Goal: Transaction & Acquisition: Purchase product/service

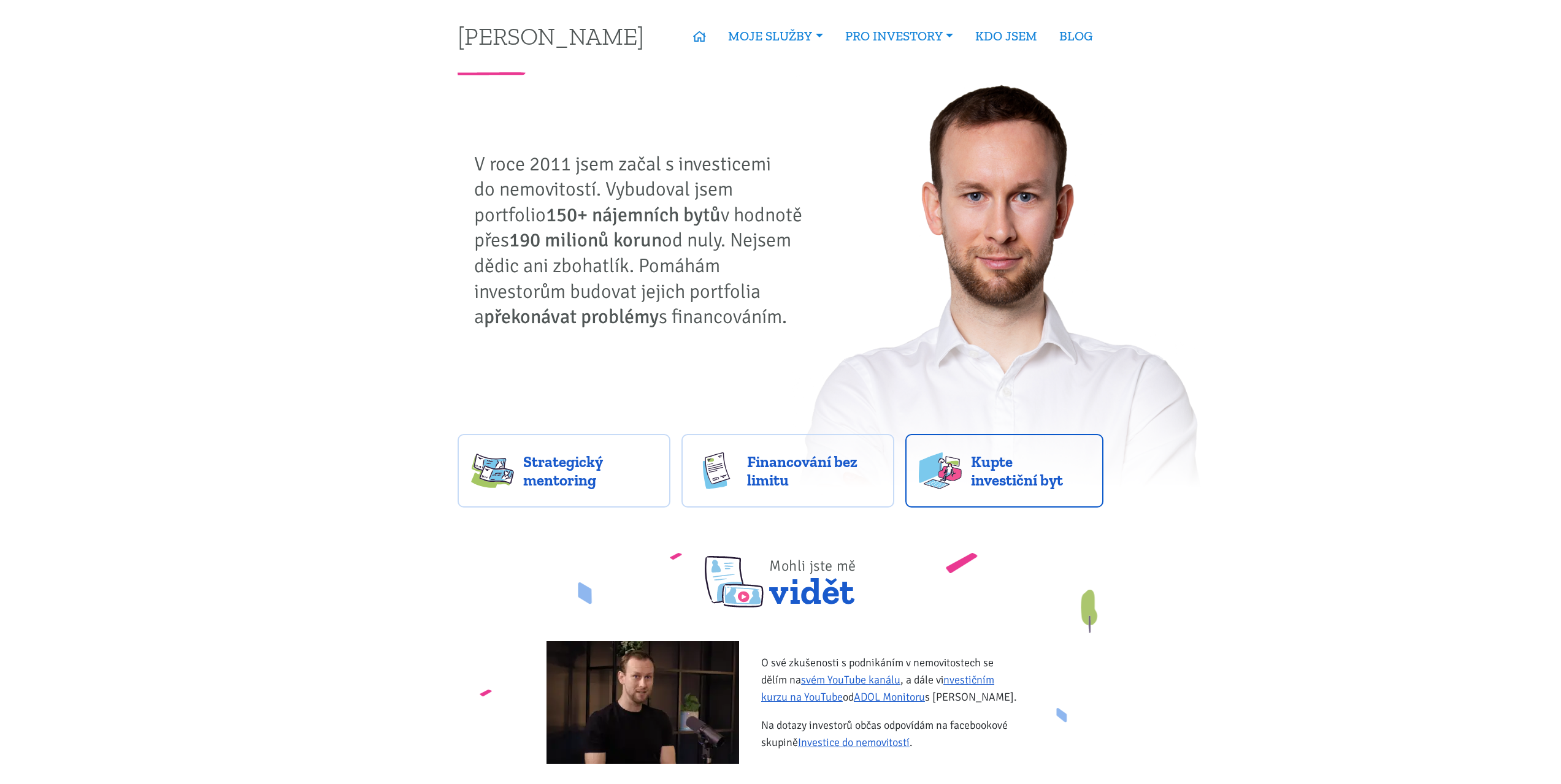
click at [953, 466] on img at bounding box center [940, 471] width 43 height 36
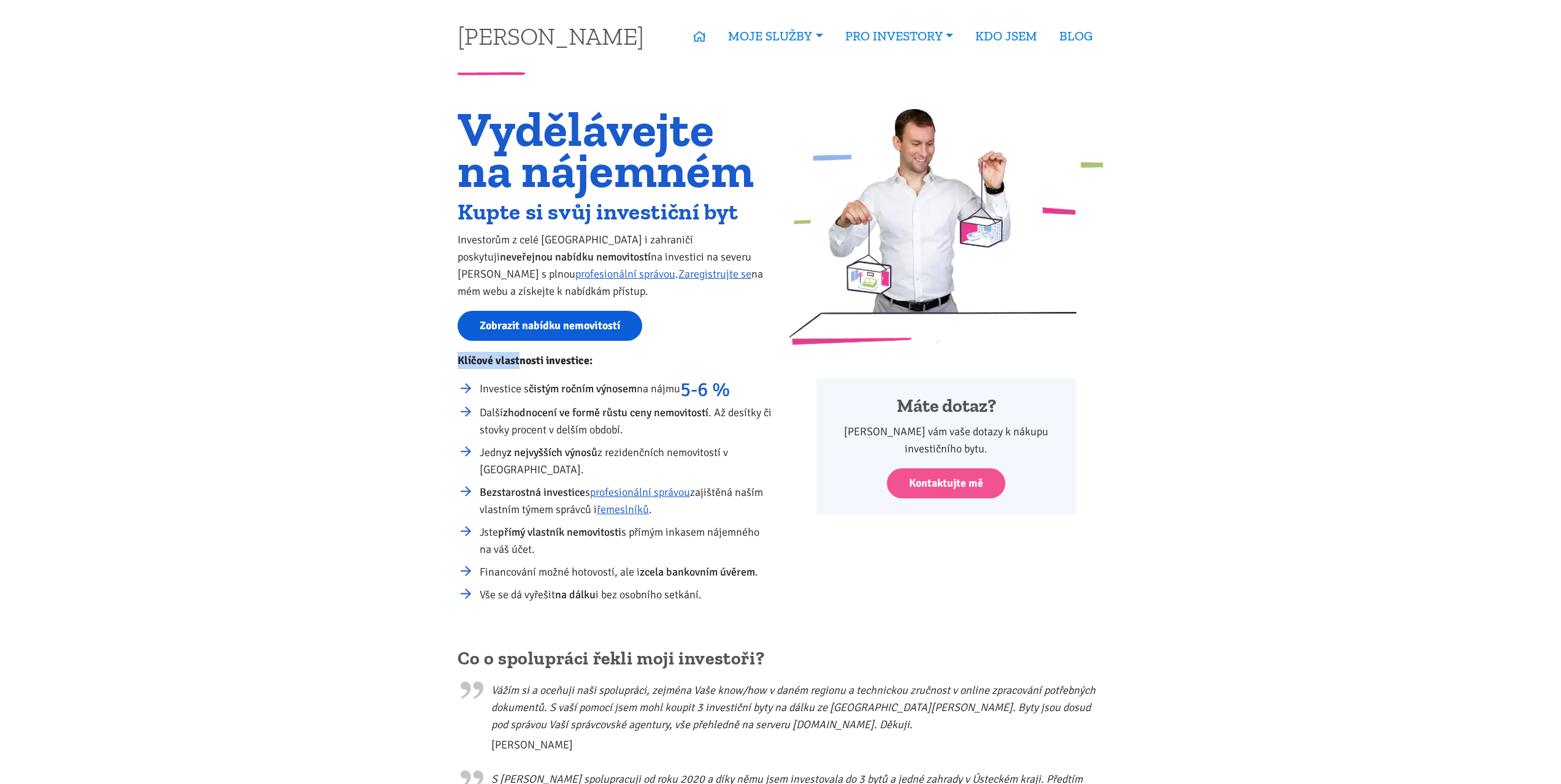
click at [522, 338] on div "Vydělávejte na nájemném Kupte si svůj investiční byt Investorům z celé České re…" at bounding box center [615, 361] width 331 height 506
click at [522, 337] on link "Zobrazit nabídku nemovitostí" at bounding box center [550, 326] width 185 height 30
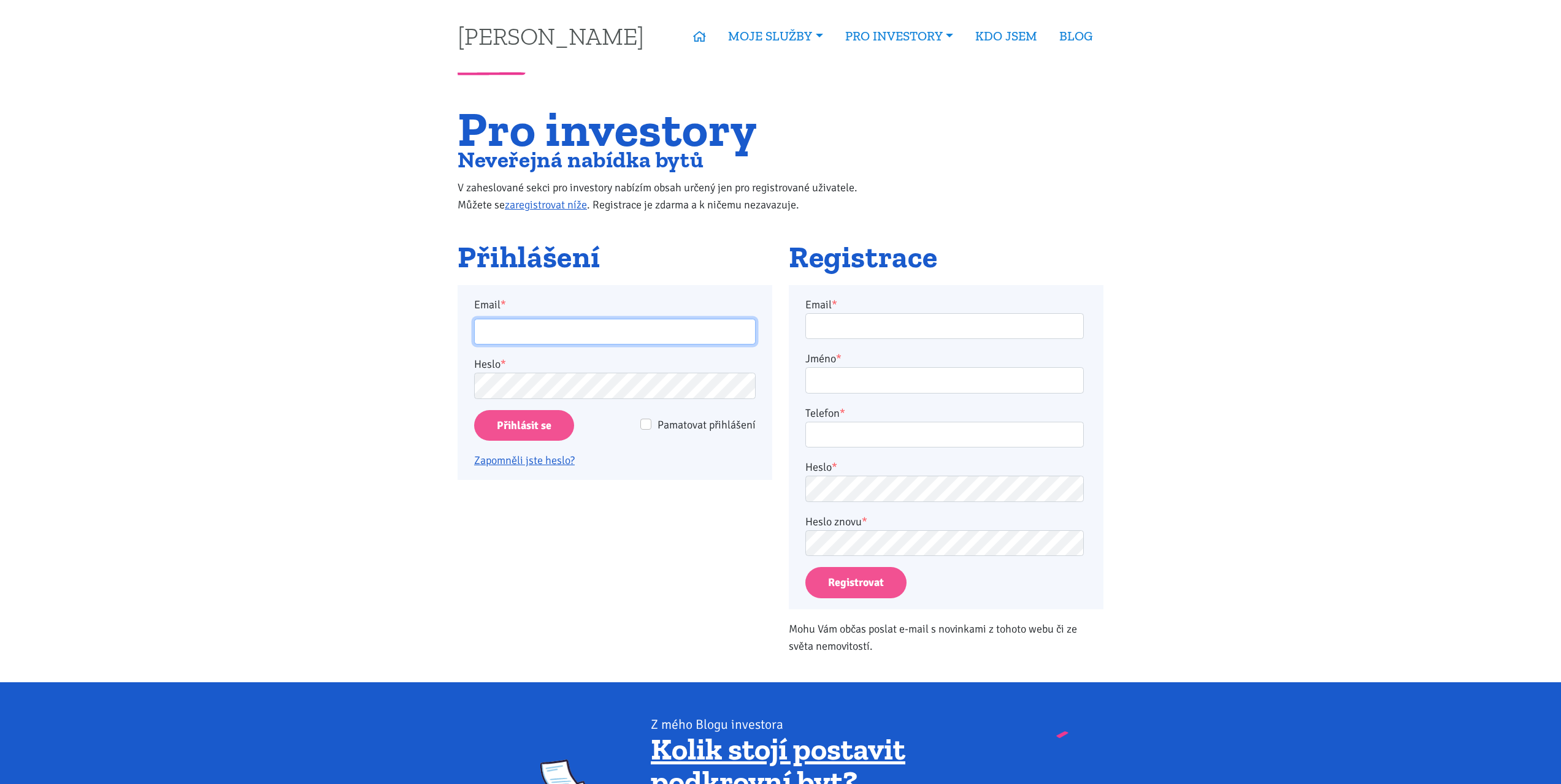
click at [658, 340] on input "Email *" at bounding box center [614, 332] width 282 height 27
type input "radon.jiri@icloud.com"
click at [474, 410] on input "Přihlásit se" at bounding box center [524, 425] width 100 height 32
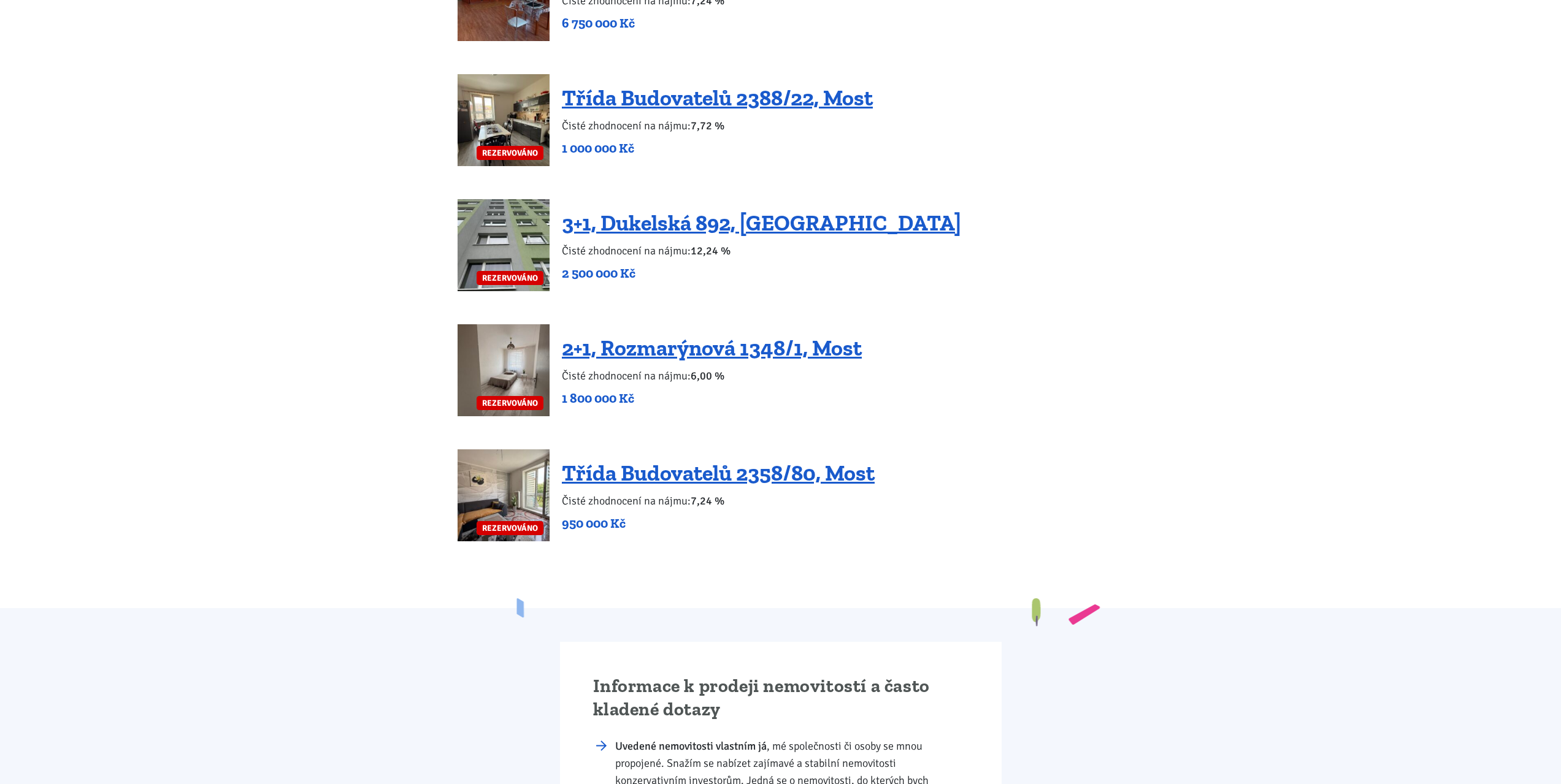
scroll to position [2698, 0]
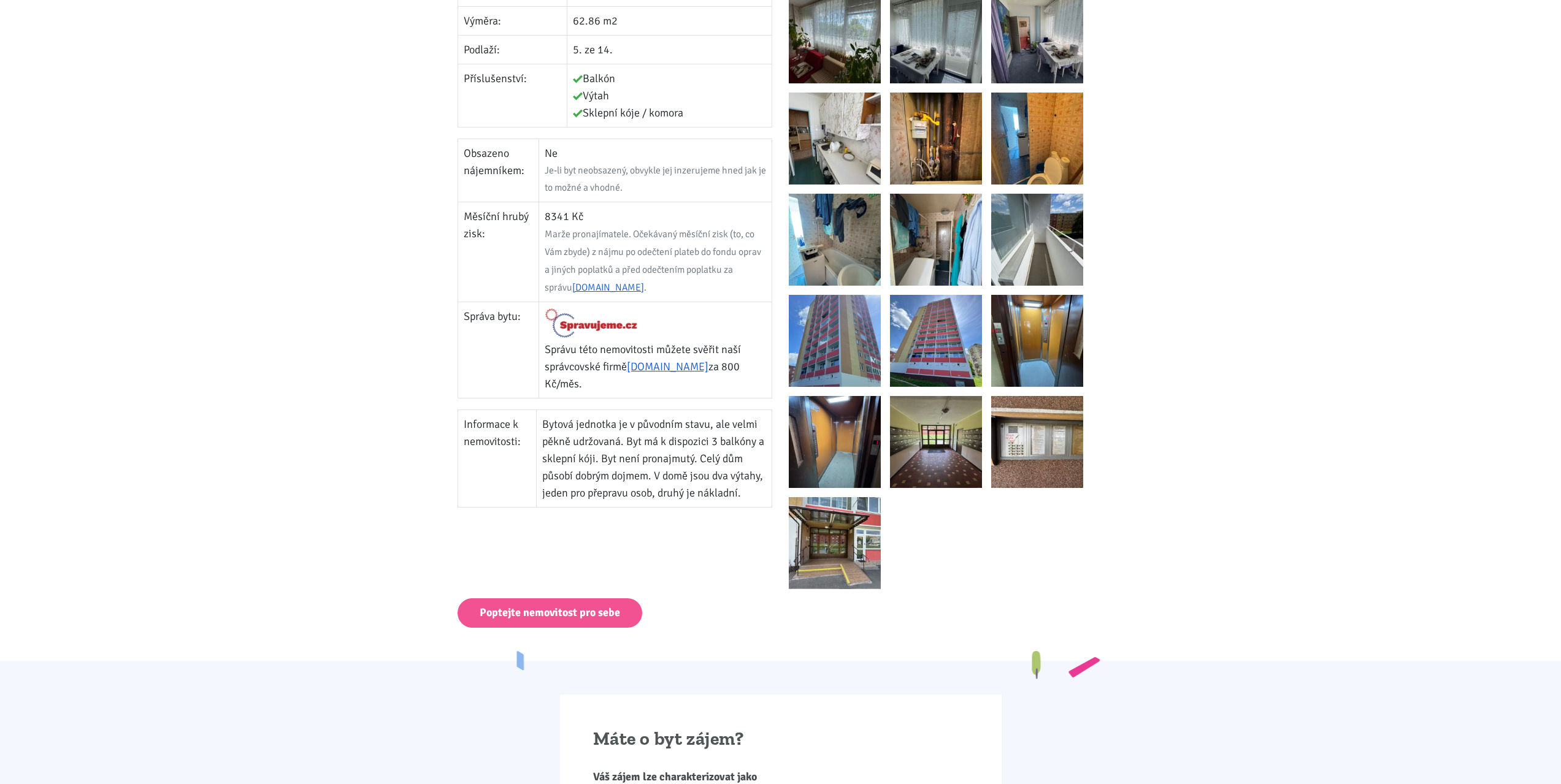
scroll to position [552, 0]
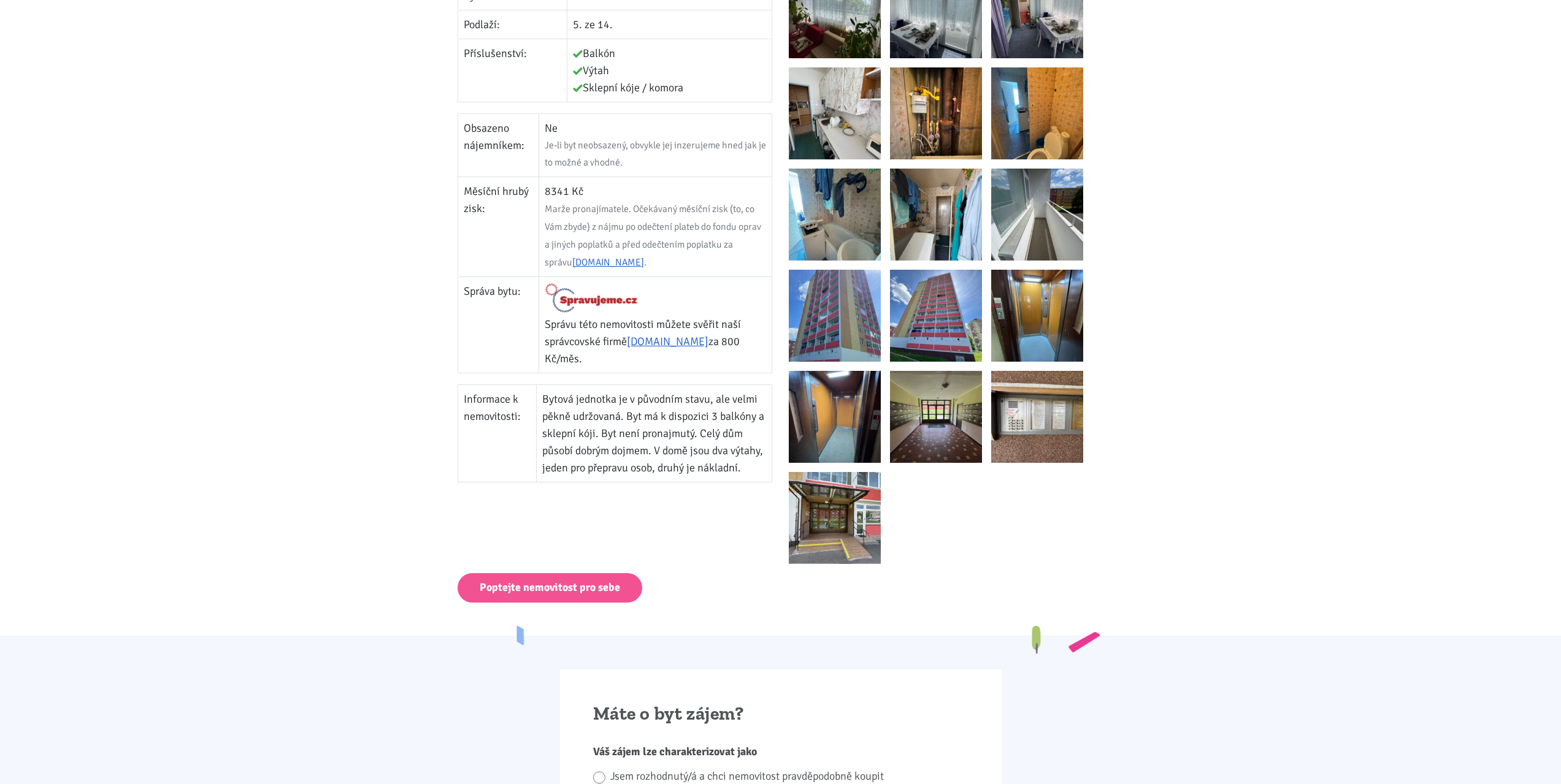
click at [845, 322] on img at bounding box center [835, 315] width 92 height 92
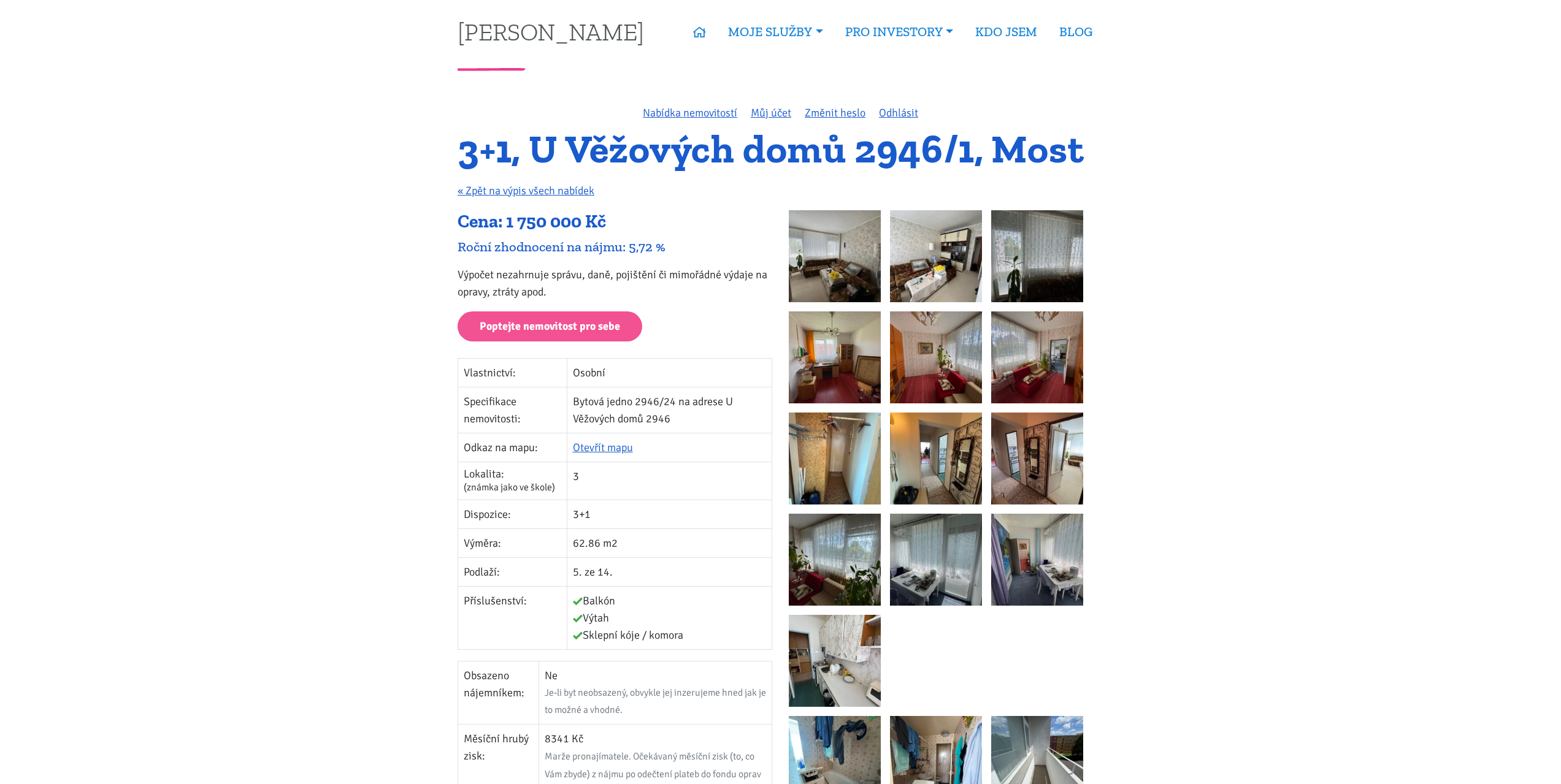
scroll to position [0, 0]
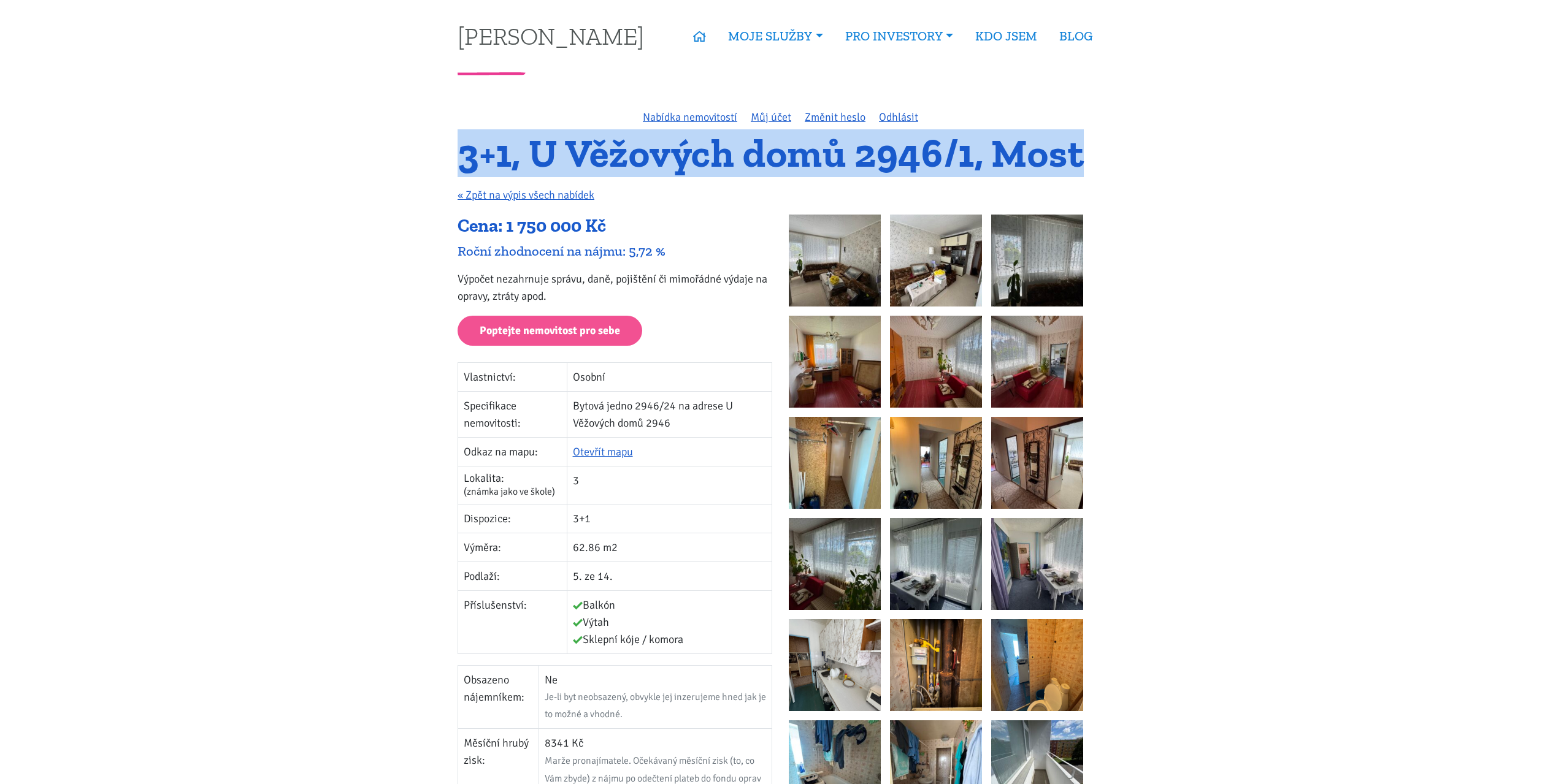
drag, startPoint x: 465, startPoint y: 157, endPoint x: 1165, endPoint y: 145, distance: 700.1
copy h1 "3+1, U Věžových domů 2946/1, Most"
click at [498, 195] on link "« Zpět na výpis všech nabídek" at bounding box center [526, 194] width 137 height 13
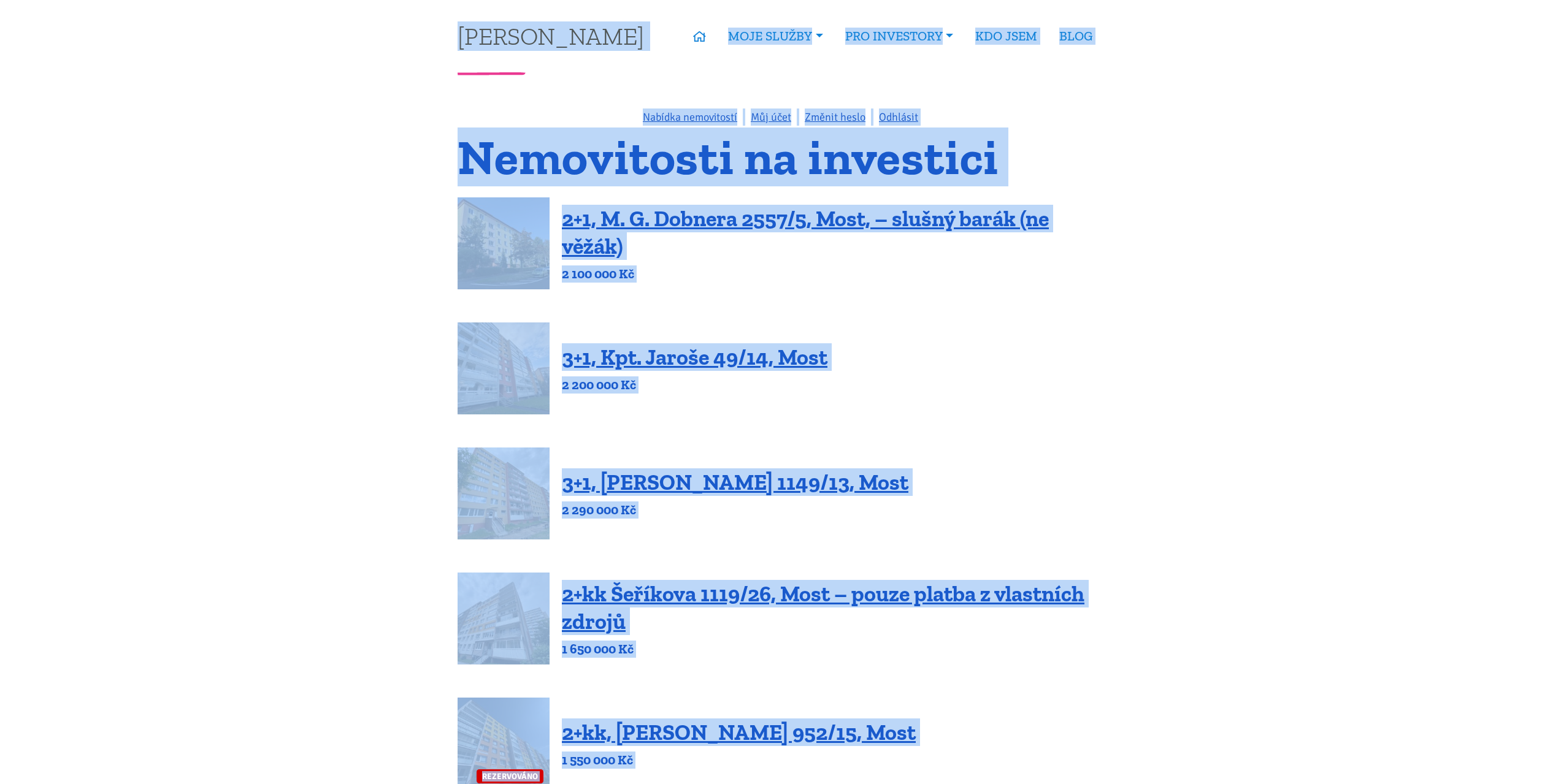
copy body "Lorem Ipsumd SITA CONS ADIPIS Elitseddoei temporinc Utlaboreetd mag aliqua Enim…"
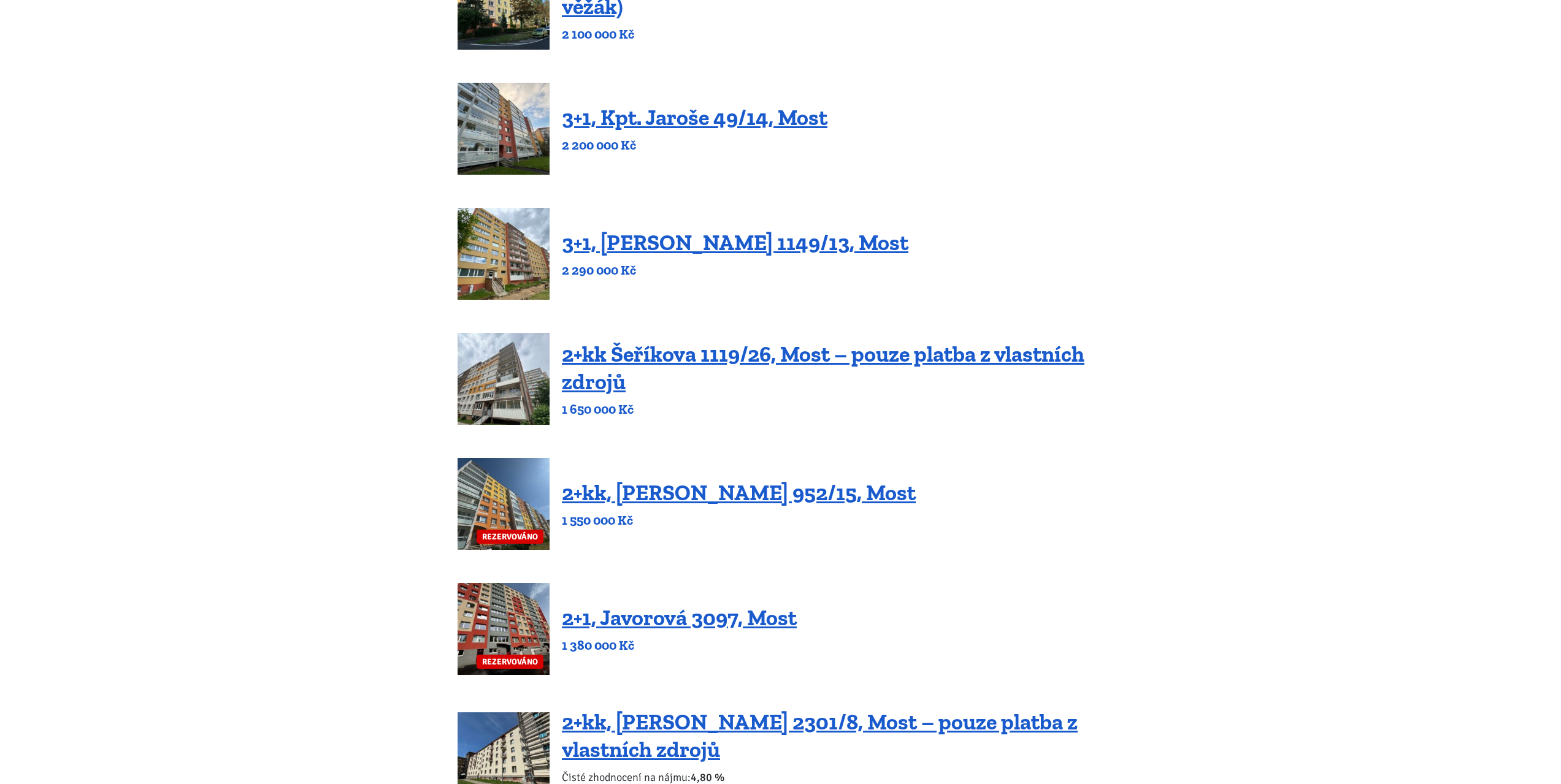
scroll to position [245, 0]
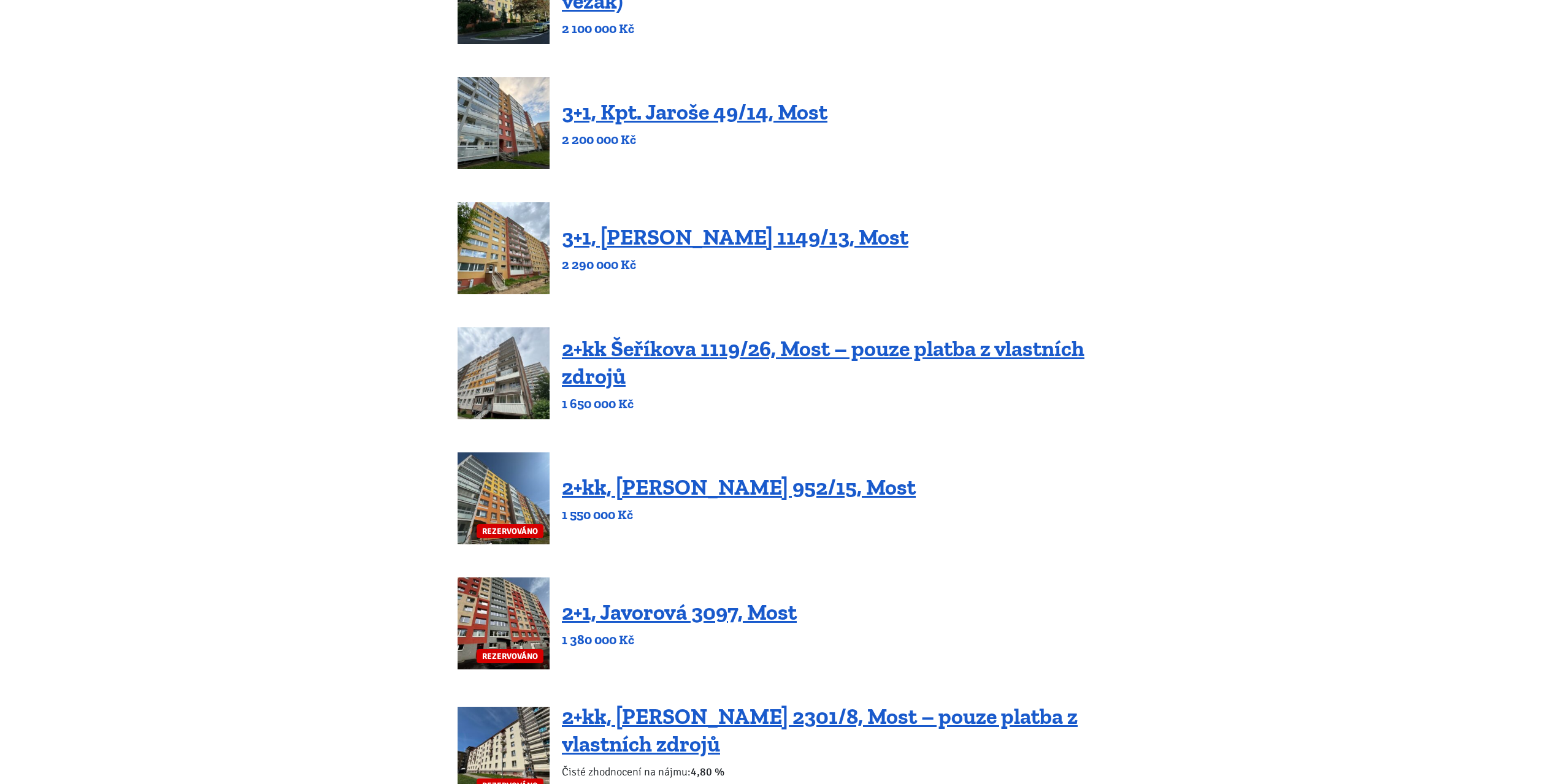
click at [627, 364] on h4 "2+kk Šeříkova 1119/26, Most – pouze platba z vlastních zdrojů" at bounding box center [832, 362] width 541 height 55
click at [631, 354] on link "2+kk Šeříkova 1119/26, Most – pouze platba z vlastních zdrojů" at bounding box center [823, 362] width 522 height 54
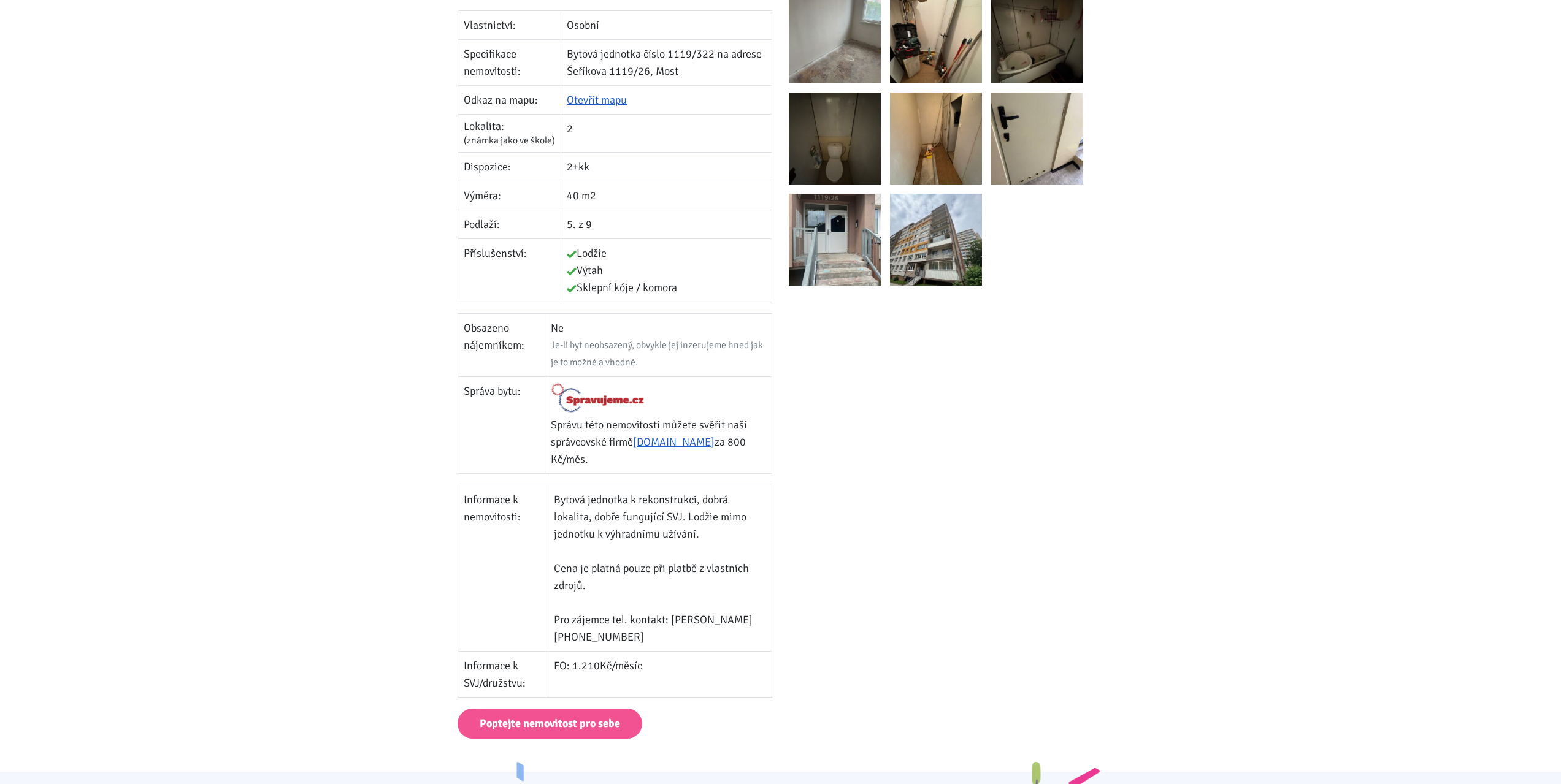
scroll to position [307, 0]
